Goal: Task Accomplishment & Management: Manage account settings

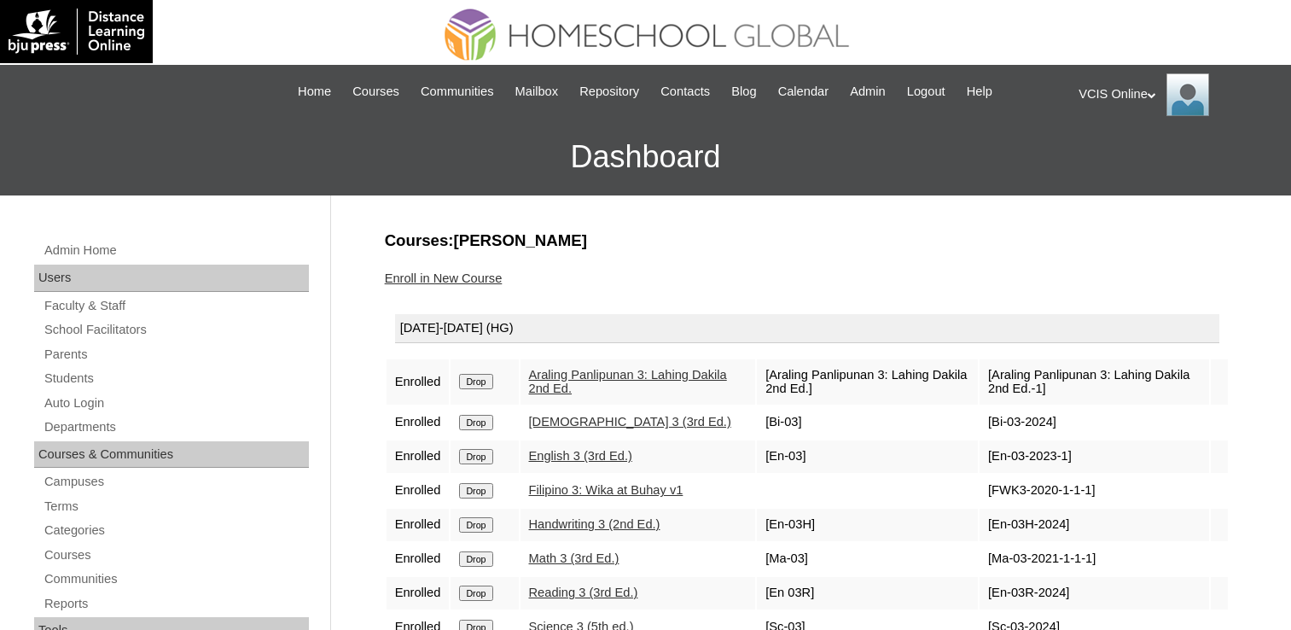
scroll to position [171, 0]
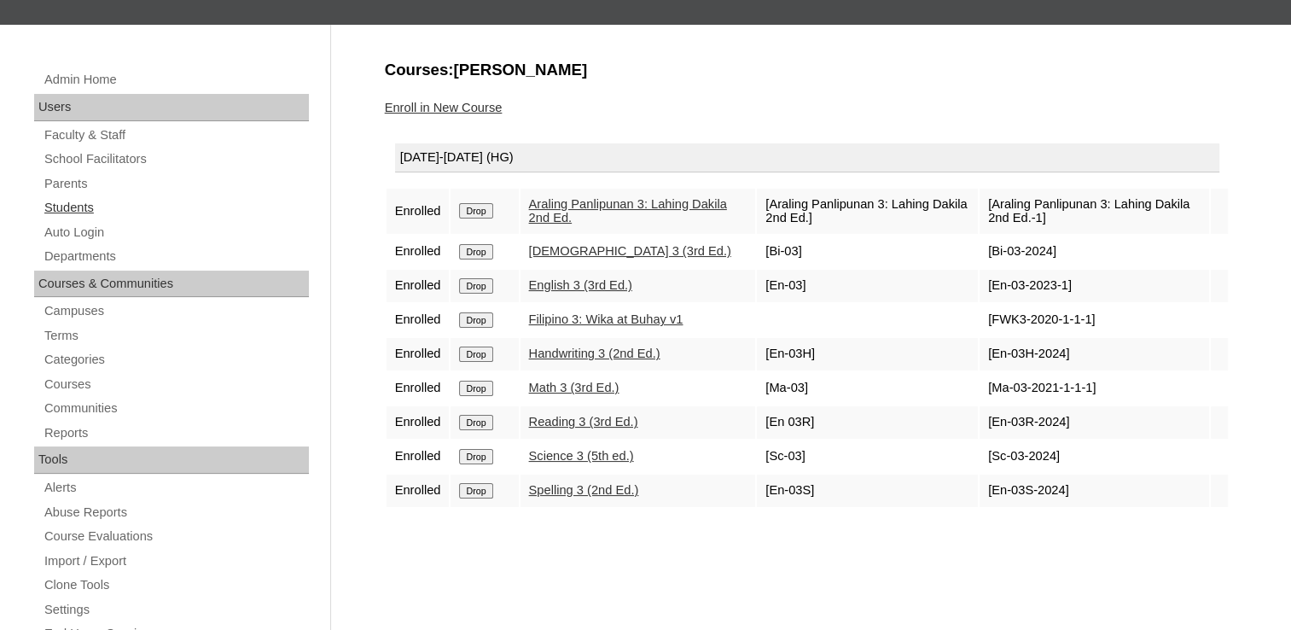
click at [85, 202] on link "Students" at bounding box center [176, 207] width 266 height 21
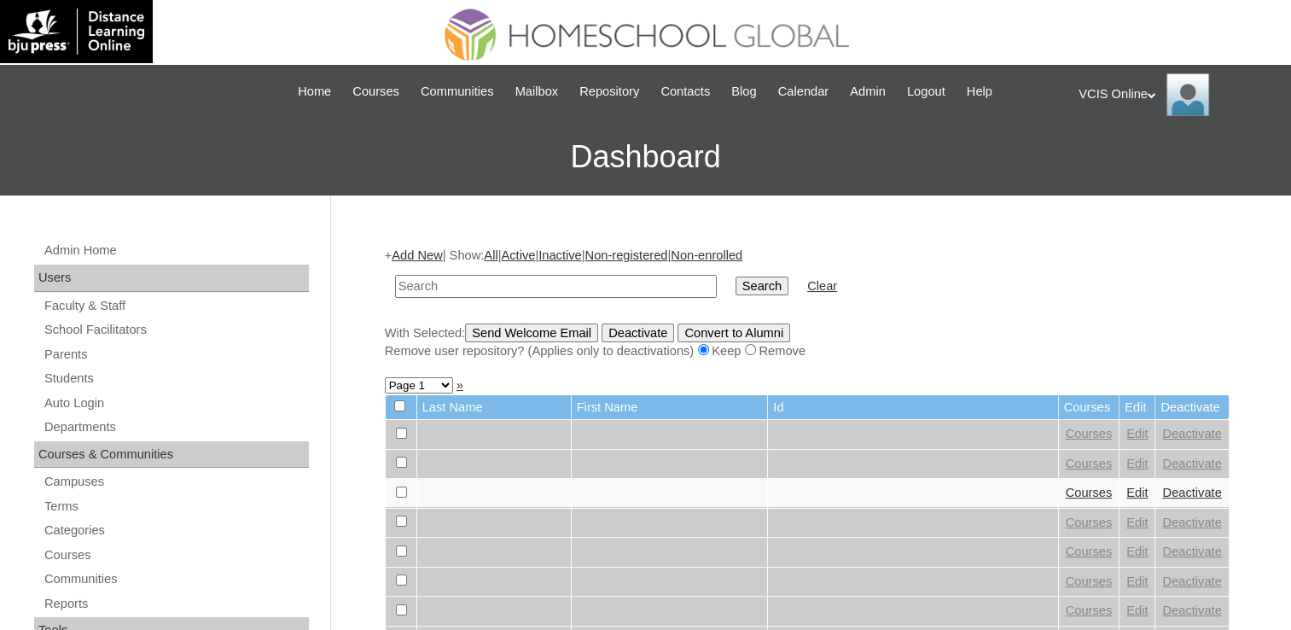
click at [544, 285] on input "text" at bounding box center [556, 286] width 322 height 23
type input "VCIS019-3A-SA2025"
click at [736, 282] on input "Search" at bounding box center [762, 285] width 53 height 19
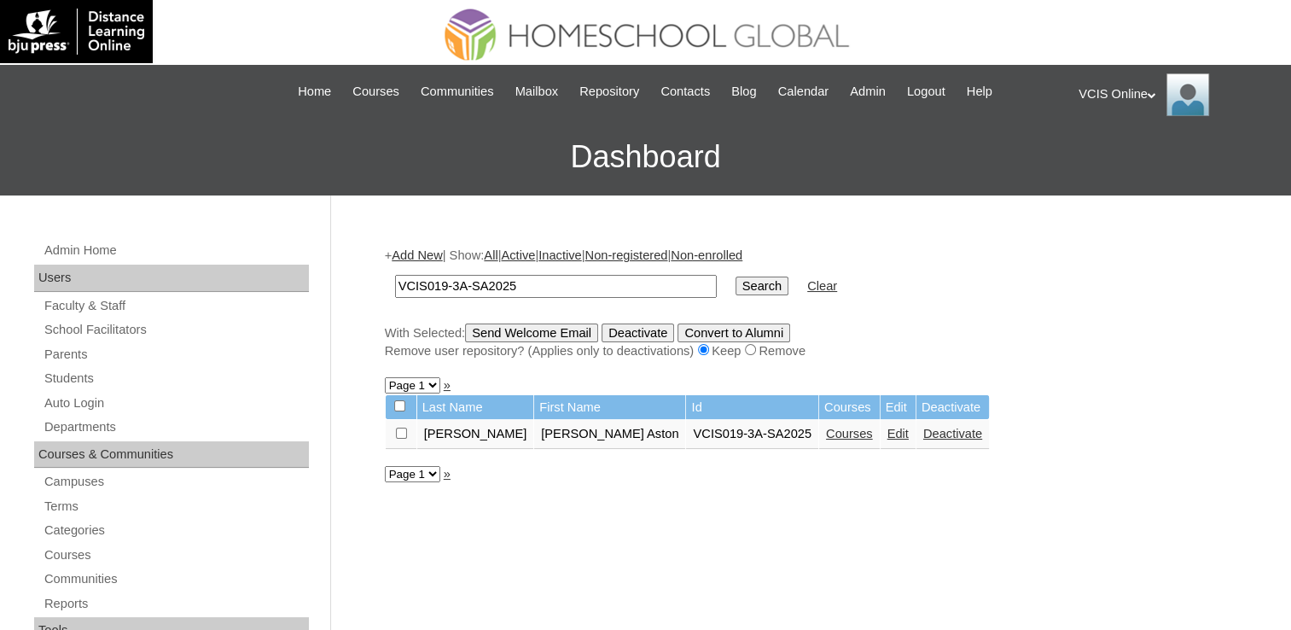
click at [888, 427] on link "Edit" at bounding box center [898, 434] width 21 height 14
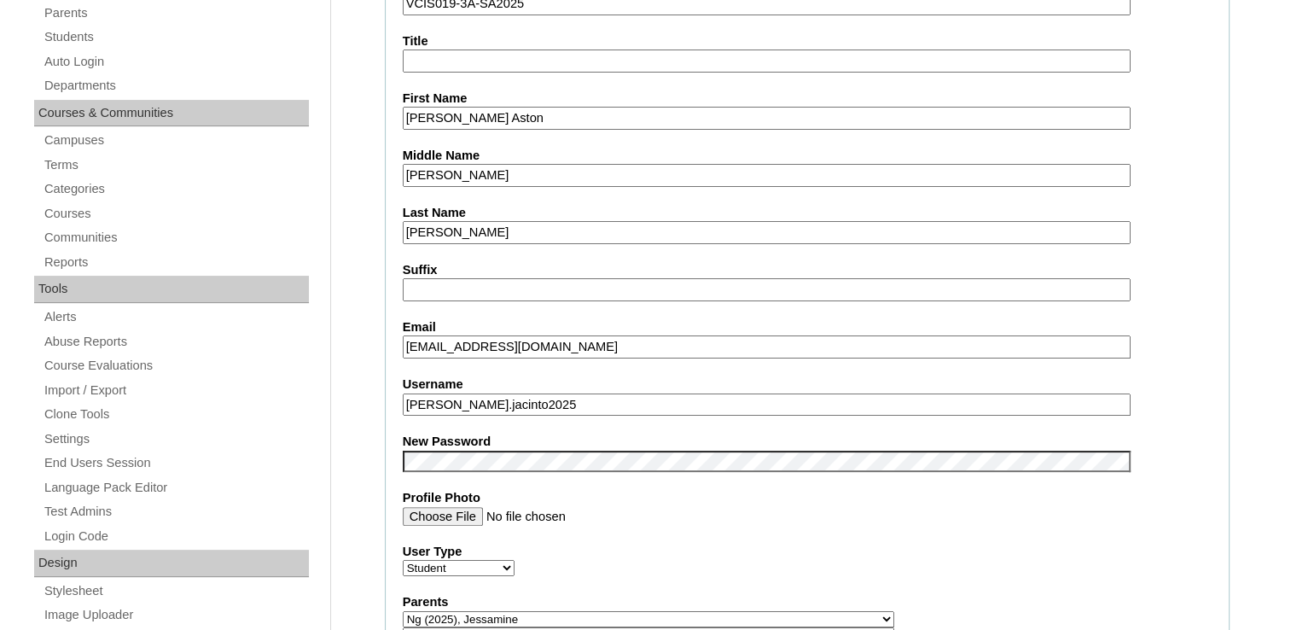
scroll to position [427, 0]
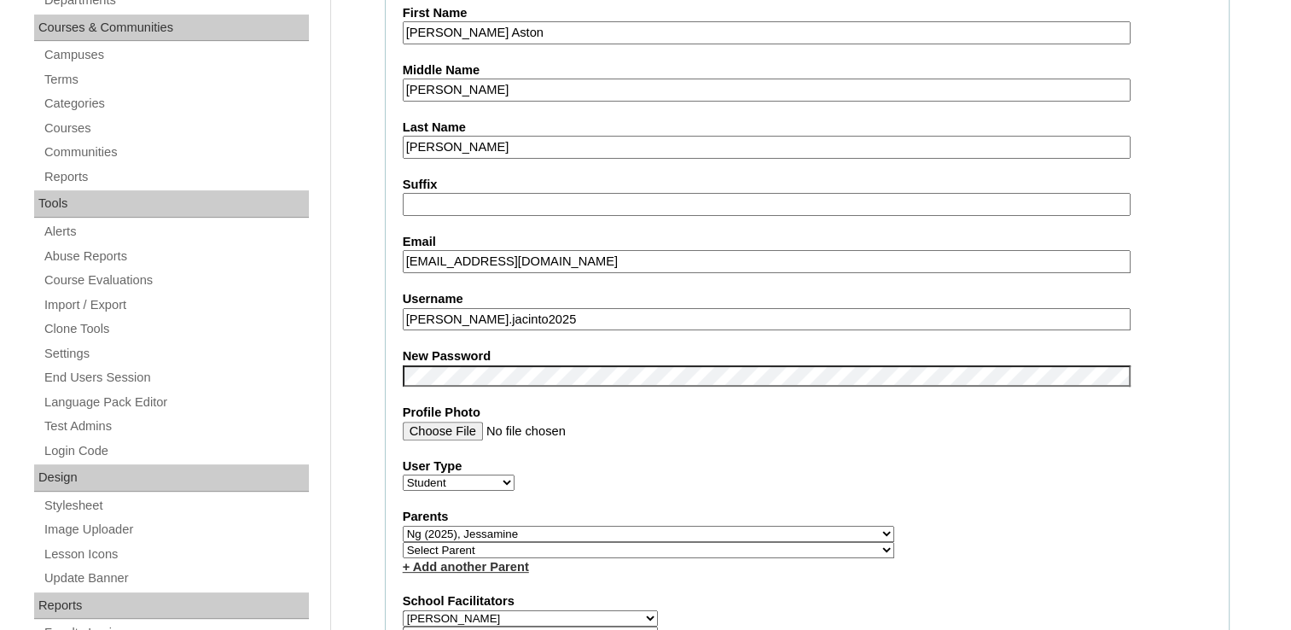
click at [493, 259] on input "[EMAIL_ADDRESS][DOMAIN_NAME]" at bounding box center [767, 261] width 728 height 23
paste input "[EMAIL_ADDRESS][DOMAIN_NAME]"
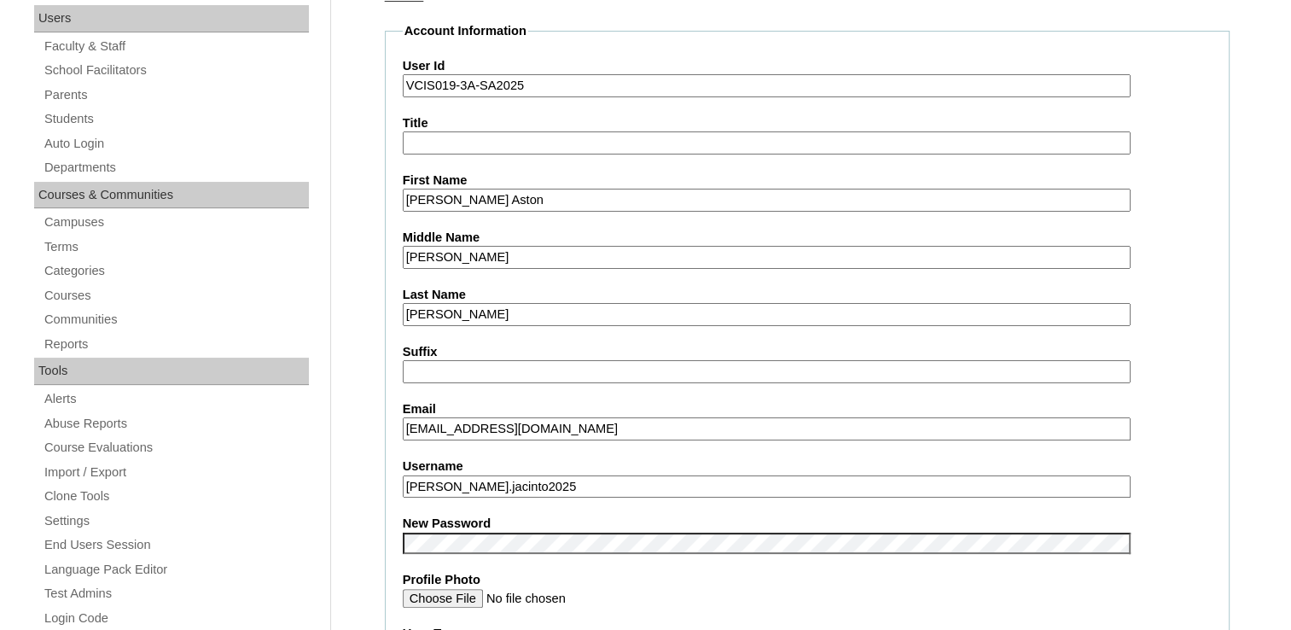
scroll to position [256, 0]
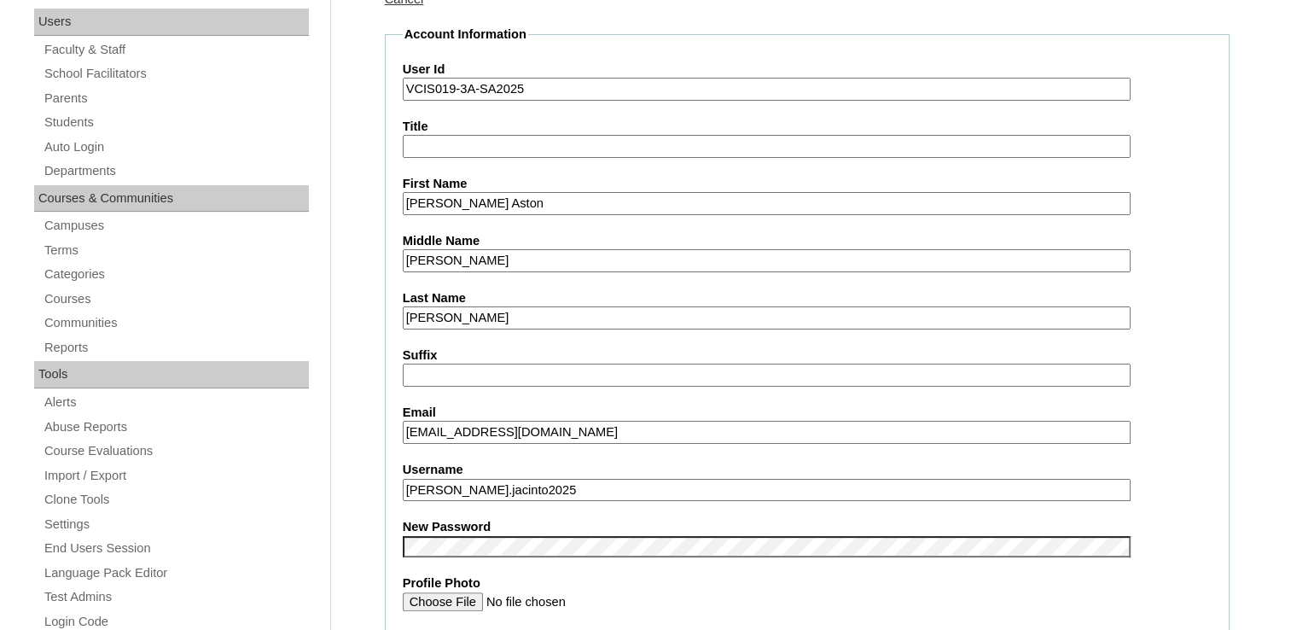
type input "[EMAIL_ADDRESS][DOMAIN_NAME]"
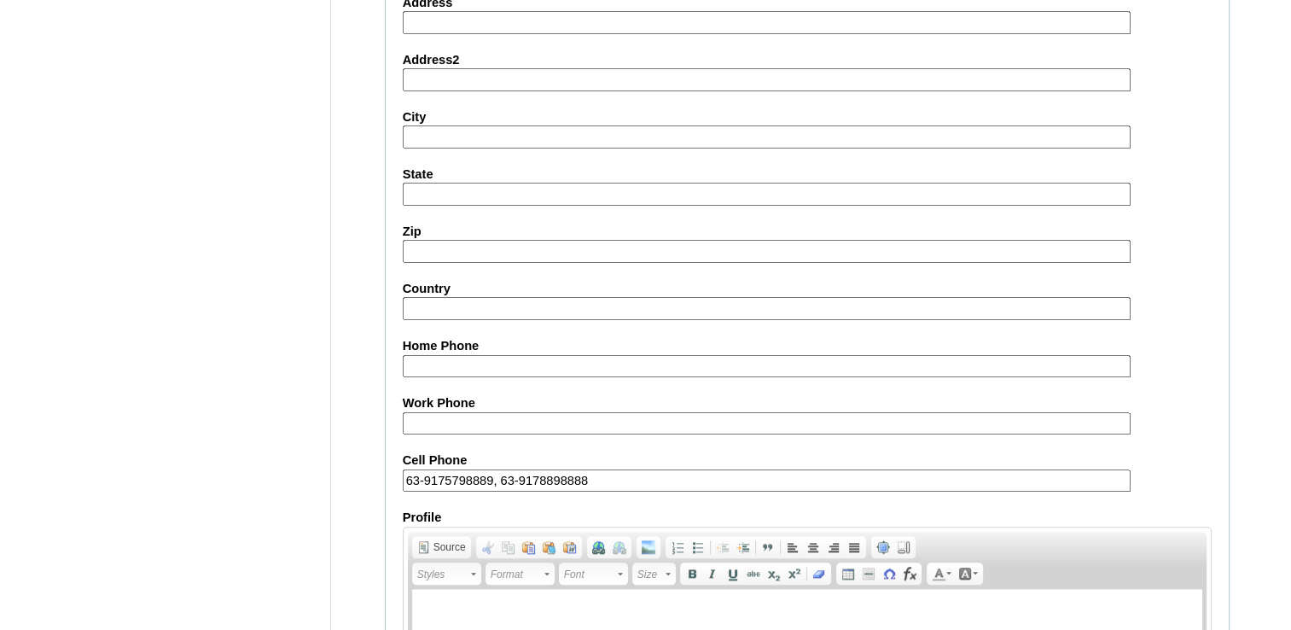
scroll to position [1966, 0]
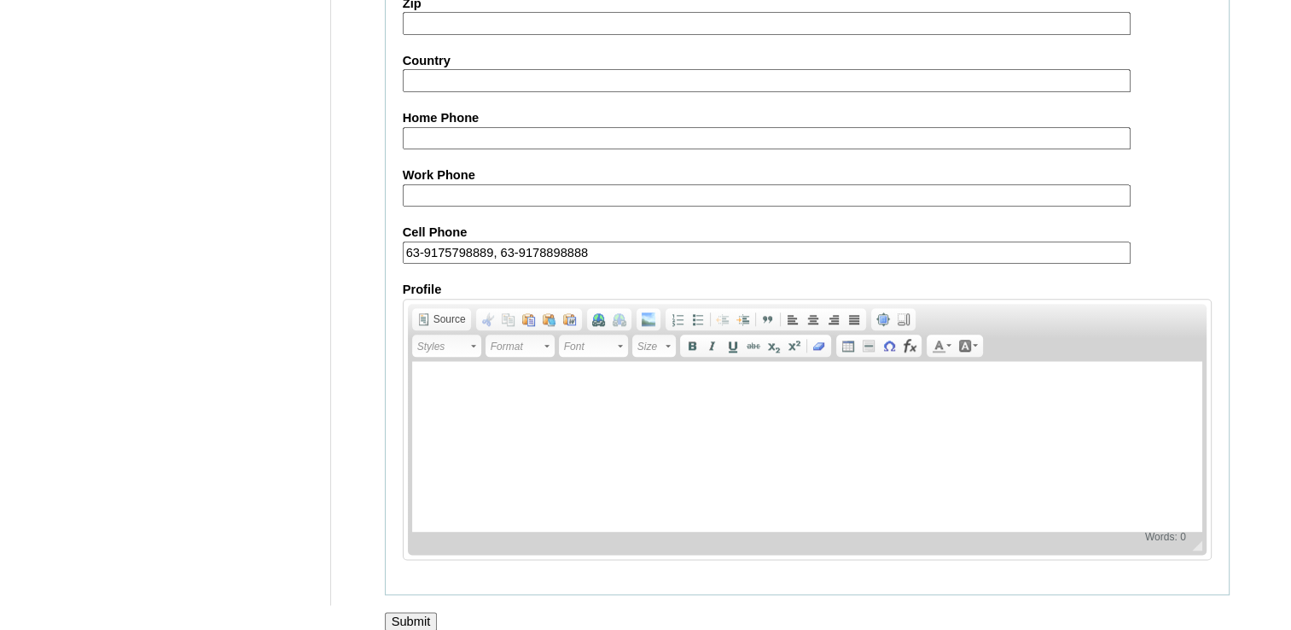
click at [412, 612] on input "Submit" at bounding box center [411, 621] width 53 height 19
